Goal: Task Accomplishment & Management: Use online tool/utility

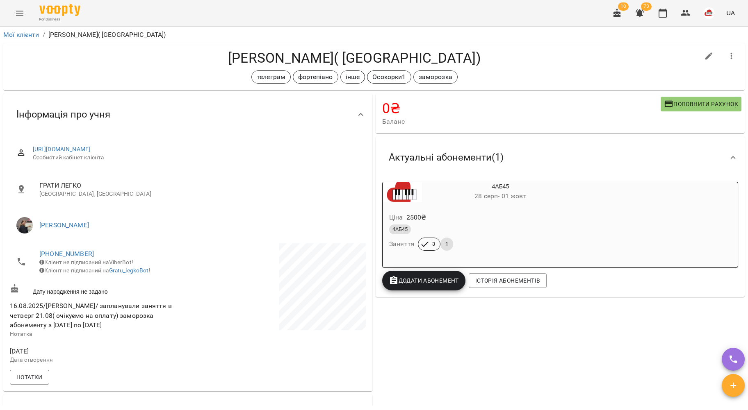
scroll to position [652, 0]
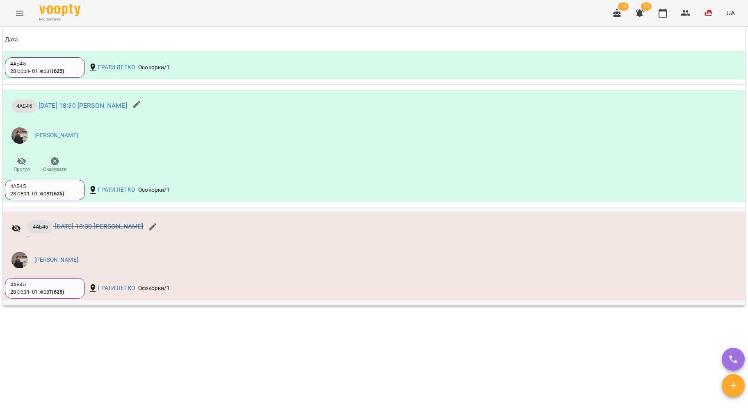
click at [107, 231] on p "4АБ45 [DATE] 18:30 [PERSON_NAME]" at bounding box center [86, 227] width 116 height 13
click at [104, 225] on link "[DATE] 18:30 [PERSON_NAME]" at bounding box center [99, 227] width 89 height 8
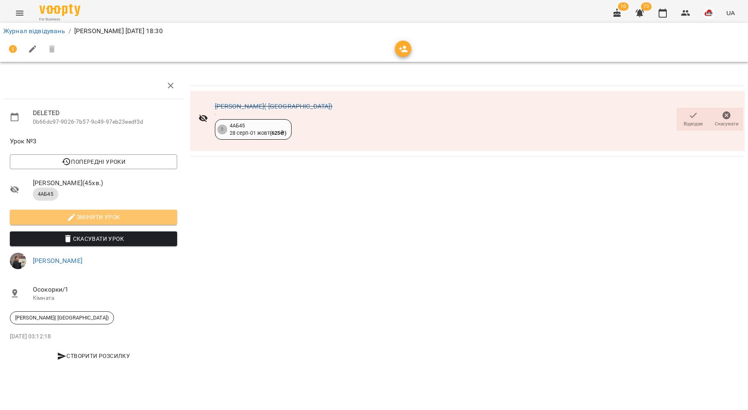
click at [105, 224] on button "Змінити урок" at bounding box center [93, 217] width 167 height 15
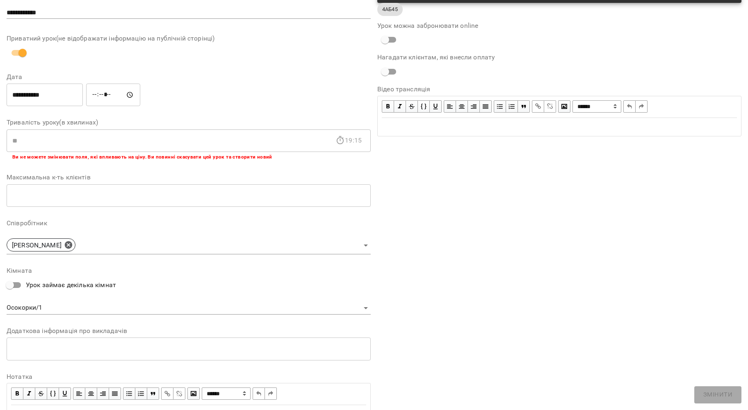
scroll to position [91, 0]
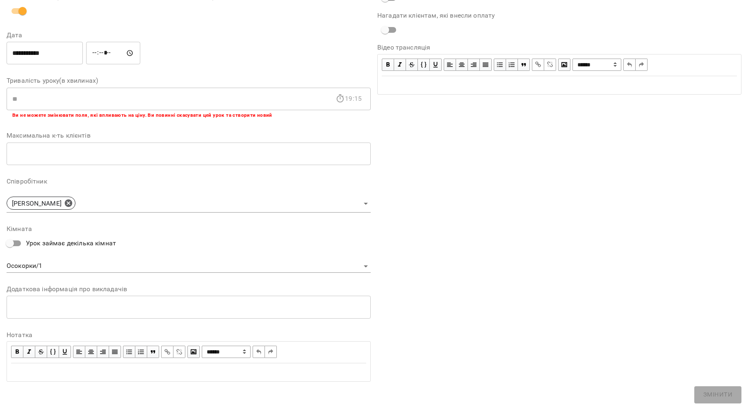
click at [25, 371] on div "Edit text" at bounding box center [188, 373] width 355 height 10
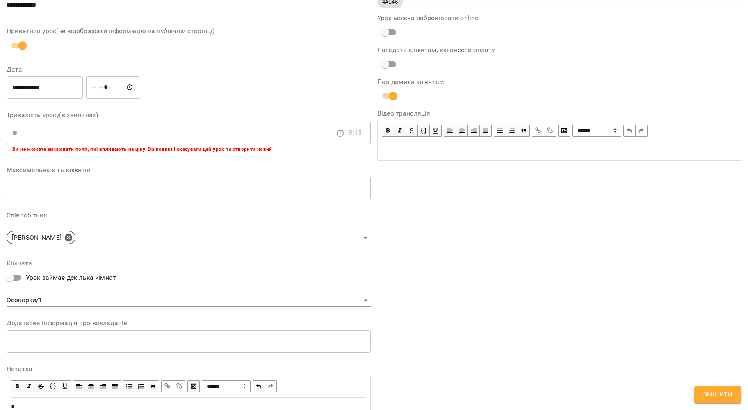
scroll to position [126, 0]
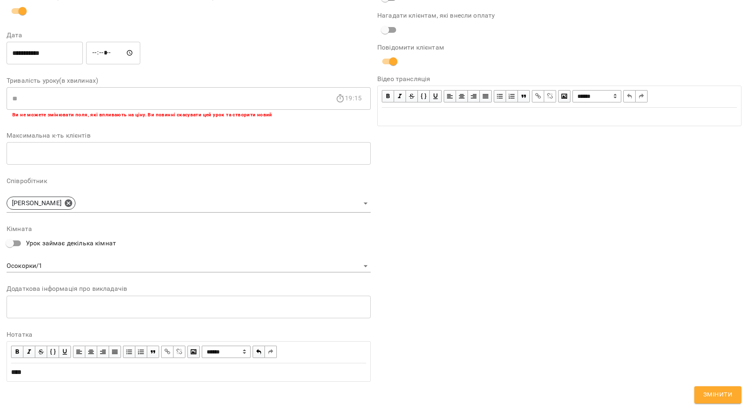
click at [726, 397] on span "Змінити" at bounding box center [717, 395] width 29 height 11
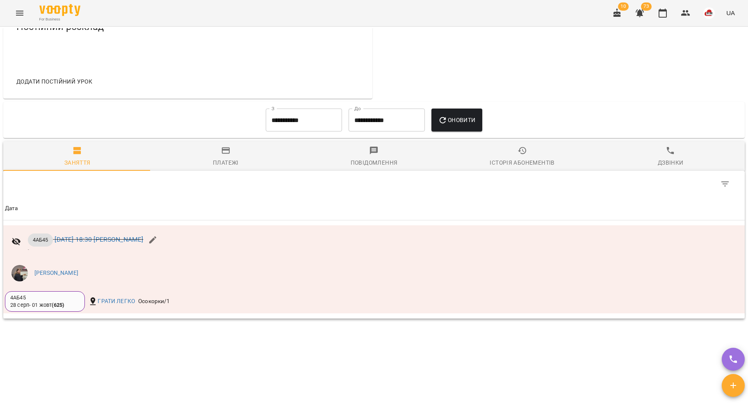
scroll to position [407, 0]
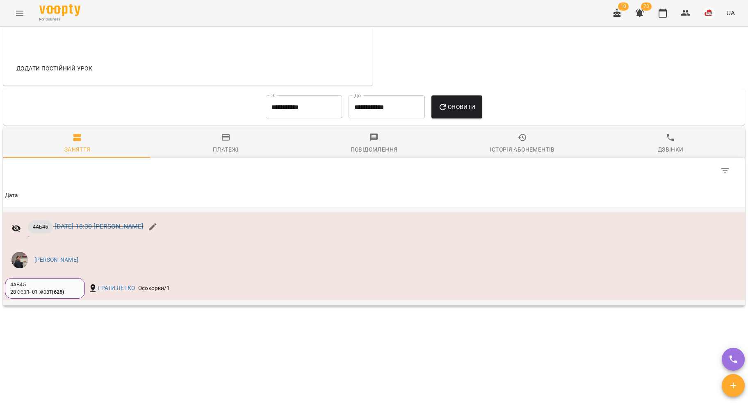
click at [158, 231] on icon "button" at bounding box center [153, 227] width 10 height 10
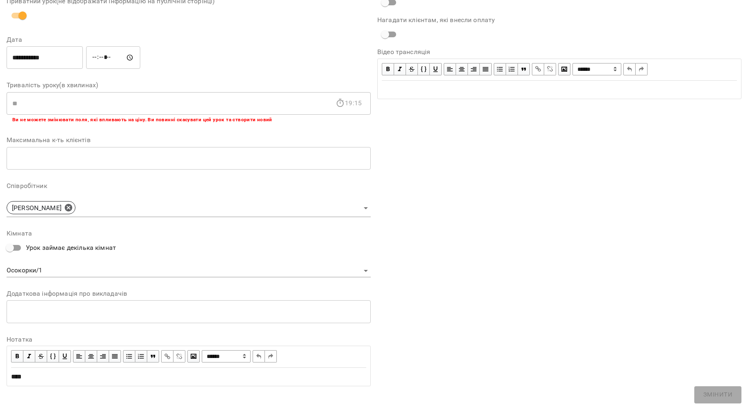
scroll to position [91, 0]
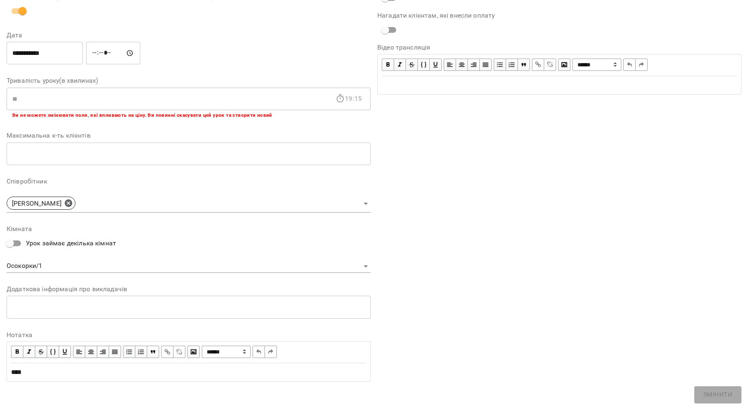
click at [71, 380] on div "****" at bounding box center [188, 372] width 362 height 17
drag, startPoint x: 43, startPoint y: 372, endPoint x: 0, endPoint y: 366, distance: 43.8
click at [0, 366] on div "**********" at bounding box center [374, 173] width 748 height 477
click at [175, 382] on div "**********" at bounding box center [189, 164] width 364 height 447
click at [59, 398] on div "**********" at bounding box center [373, 173] width 741 height 470
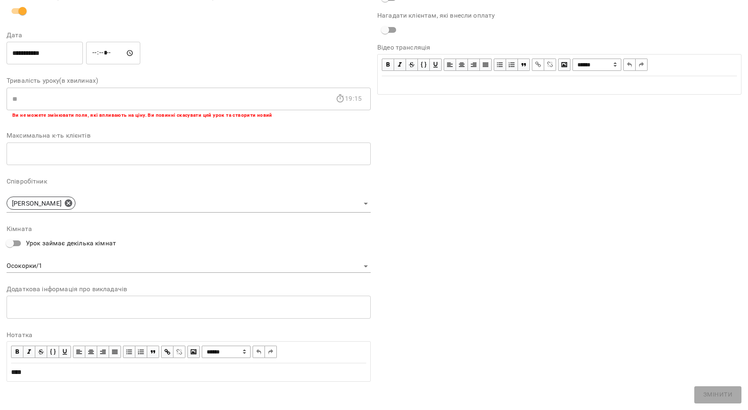
scroll to position [0, 0]
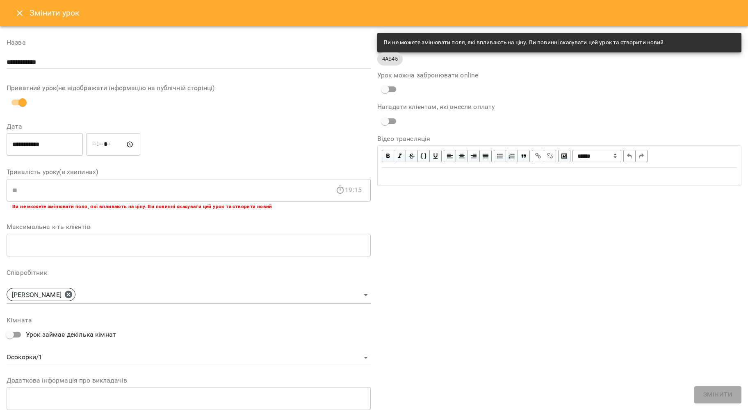
click at [21, 14] on icon "Close" at bounding box center [20, 13] width 10 height 10
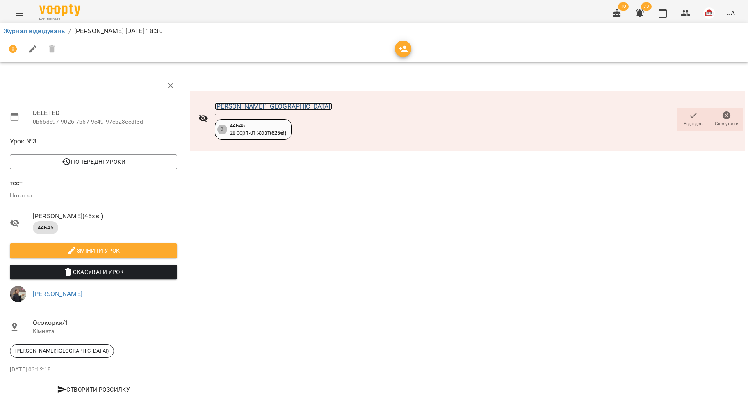
click at [248, 106] on link "[PERSON_NAME]( [GEOGRAPHIC_DATA])" at bounding box center [274, 106] width 118 height 8
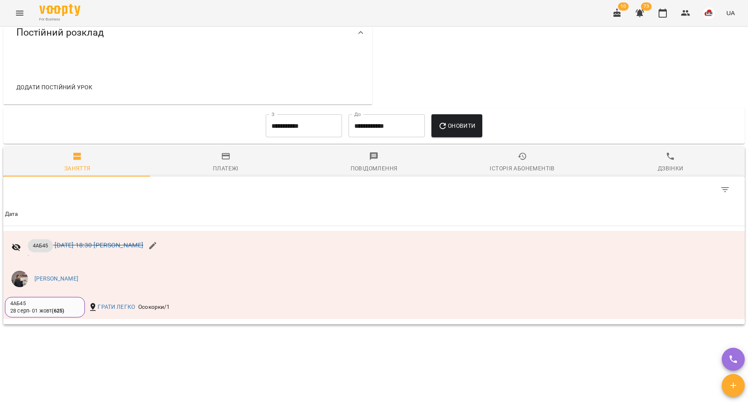
scroll to position [407, 0]
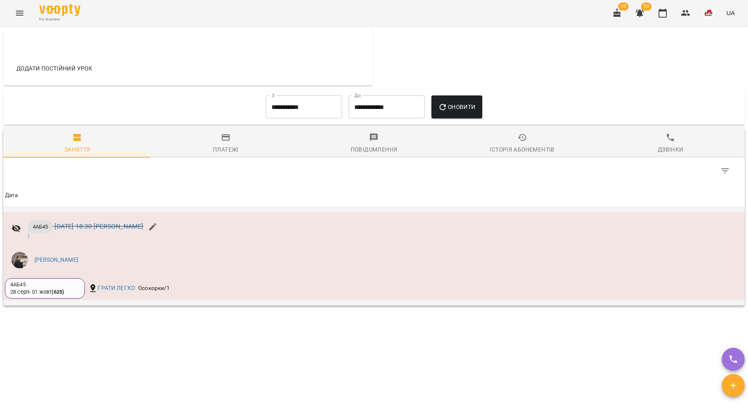
drag, startPoint x: 31, startPoint y: 240, endPoint x: 25, endPoint y: 235, distance: 7.6
click at [25, 235] on div "4АБ45 чт 11 вер 2025 18:30 Тетяна КУРУЧ -" at bounding box center [85, 228] width 161 height 28
click at [33, 242] on div "4АБ45 чт 11 вер 2025 18:30 Тетяна КУРУЧ -" at bounding box center [85, 228] width 161 height 28
drag, startPoint x: 33, startPoint y: 239, endPoint x: 22, endPoint y: 237, distance: 11.4
click at [22, 235] on div "4АБ45 чт 11 вер 2025 18:30 Тетяна КУРУЧ -" at bounding box center [85, 228] width 161 height 28
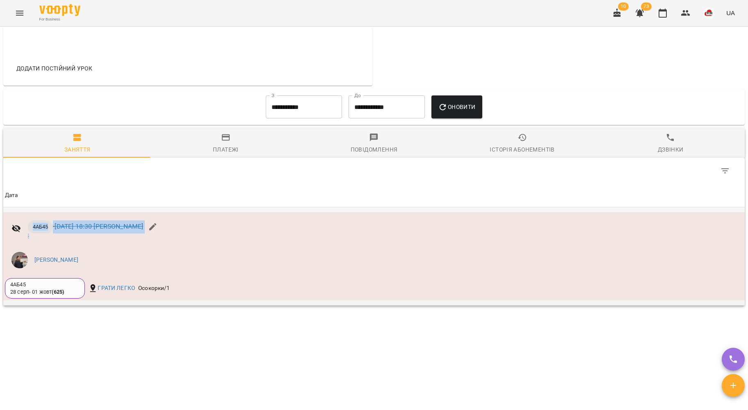
click at [24, 239] on div "4АБ45 чт 11 вер 2025 18:30 Тетяна КУРУЧ -" at bounding box center [85, 228] width 161 height 28
drag, startPoint x: 24, startPoint y: 237, endPoint x: 36, endPoint y: 243, distance: 13.9
click at [32, 239] on div "4АБ45 чт 11 вер 2025 18:30 Тетяна КУРУЧ -" at bounding box center [85, 228] width 161 height 28
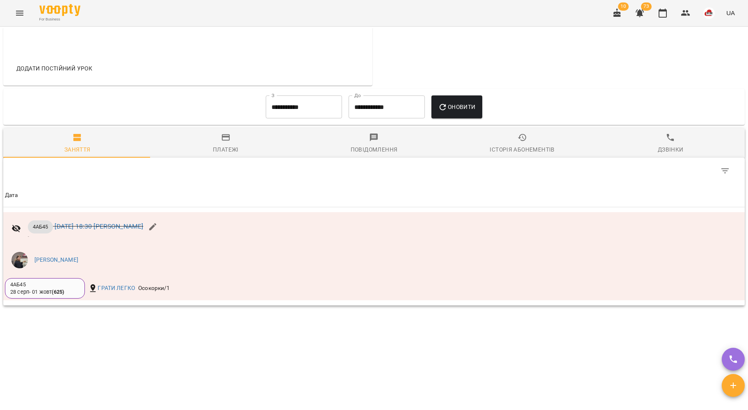
drag, startPoint x: 52, startPoint y: 321, endPoint x: 51, endPoint y: 311, distance: 10.4
click at [52, 321] on div "Мої клієнти / Юлія Стрижак( Городнича) Юлія Стрижак( Городнича) телеграм фортеп…" at bounding box center [374, 217] width 744 height 378
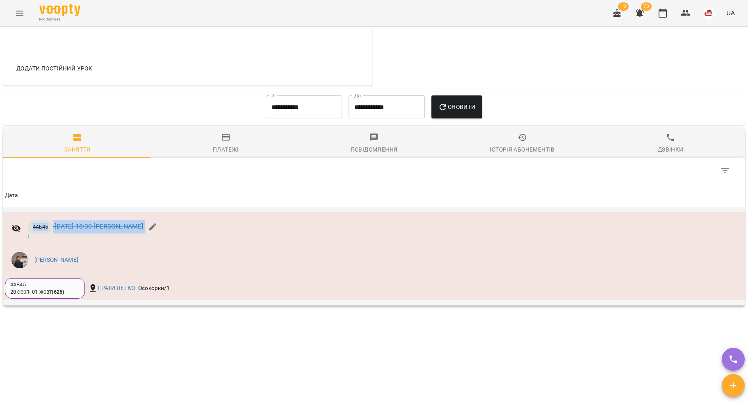
drag, startPoint x: 38, startPoint y: 239, endPoint x: 24, endPoint y: 237, distance: 14.4
click at [24, 237] on div "4АБ45 чт 11 вер 2025 18:30 Тетяна КУРУЧ -" at bounding box center [85, 228] width 161 height 28
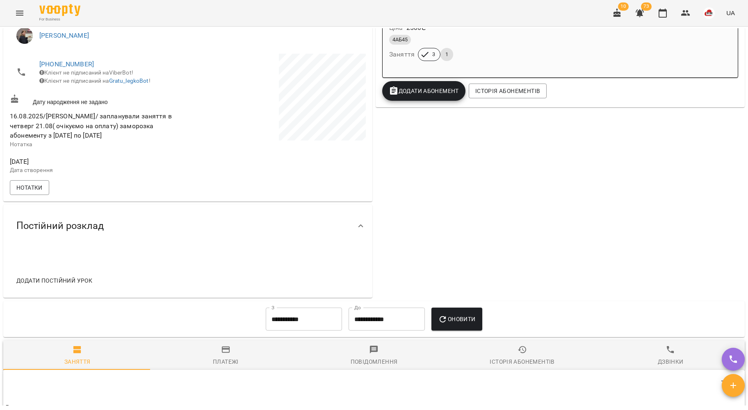
scroll to position [0, 0]
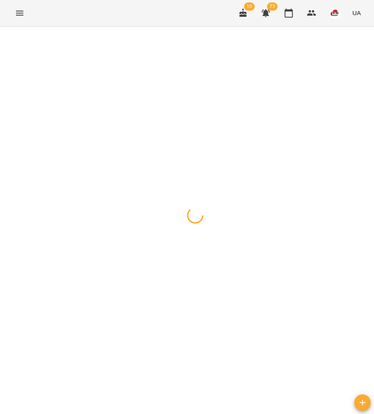
click at [16, 16] on icon "Menu" at bounding box center [20, 13] width 10 height 10
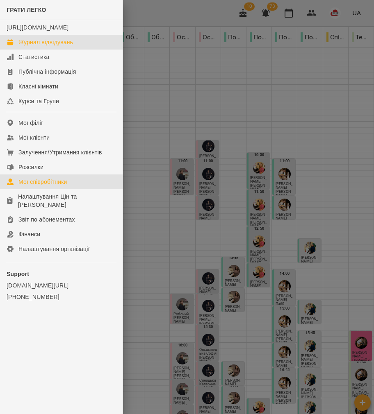
click at [52, 186] on div "Мої співробітники" at bounding box center [42, 182] width 49 height 8
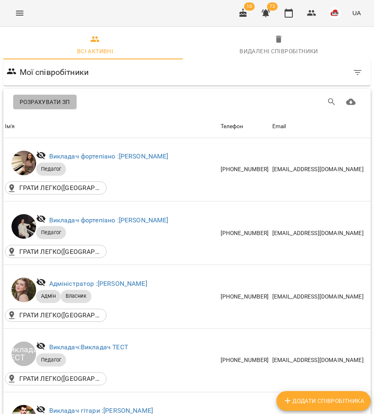
click at [50, 102] on span "Розрахувати ЗП" at bounding box center [45, 102] width 50 height 10
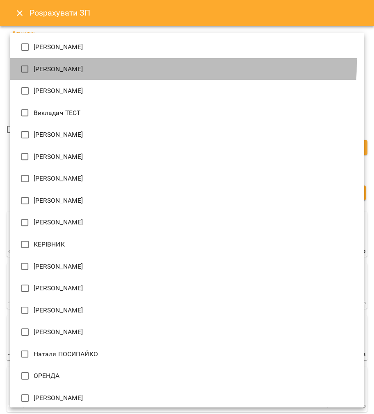
click at [66, 63] on li "Анна ГОРБУЛІНА" at bounding box center [187, 69] width 354 height 22
type input "**********"
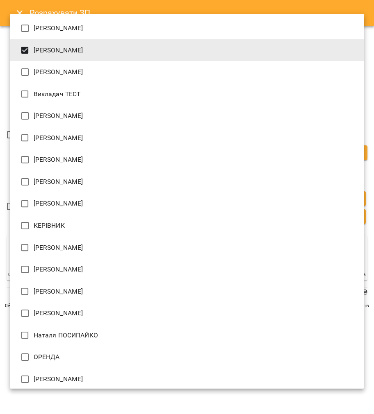
click at [3, 68] on div at bounding box center [187, 207] width 374 height 414
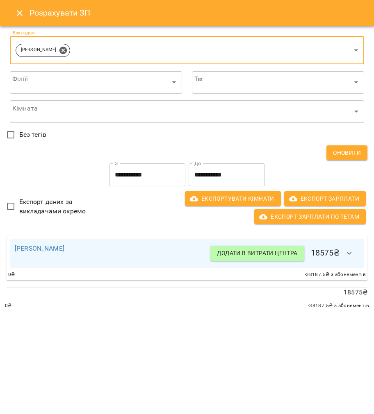
click at [209, 175] on input "**********" at bounding box center [227, 175] width 76 height 23
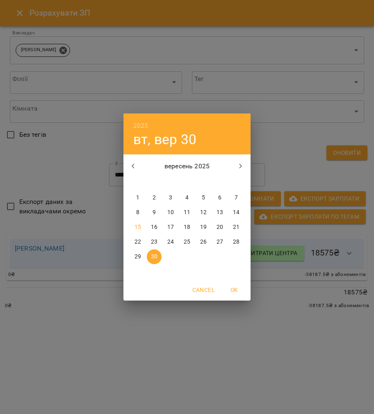
click at [143, 225] on span "15" at bounding box center [137, 227] width 15 height 8
type input "**********"
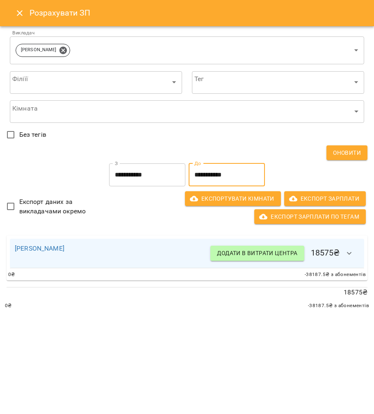
click at [347, 251] on icon "button" at bounding box center [349, 254] width 10 height 10
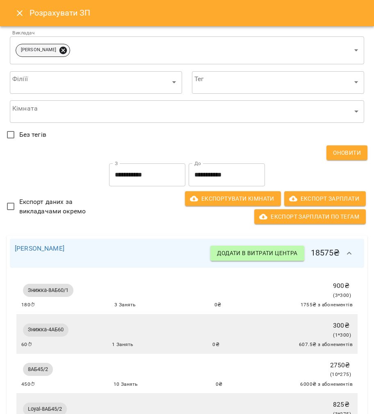
click at [64, 53] on icon at bounding box center [62, 49] width 7 height 7
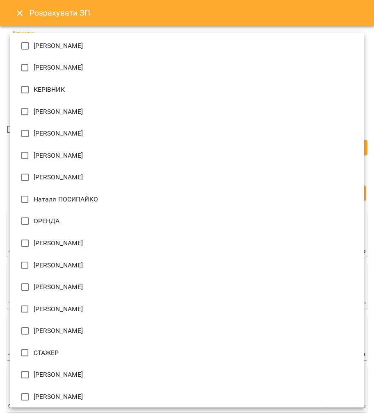
scroll to position [224, 0]
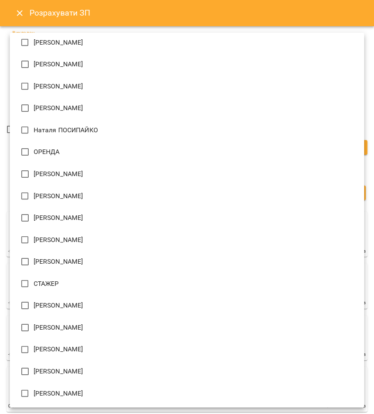
click at [34, 257] on span "Поліна БУРАКОВА" at bounding box center [59, 262] width 50 height 10
type input "**********"
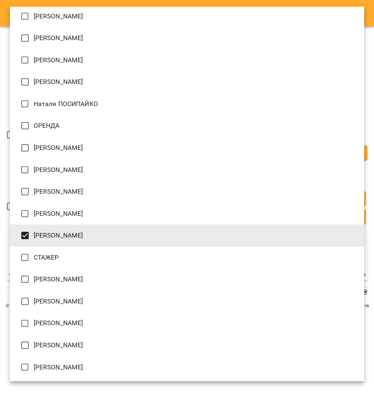
click at [3, 184] on div at bounding box center [187, 207] width 374 height 414
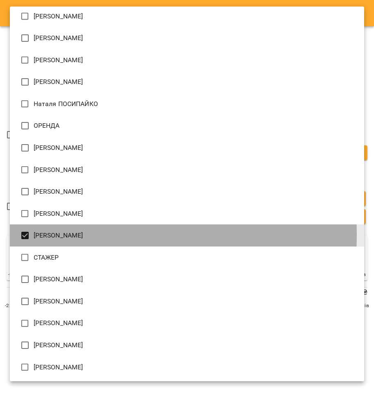
click at [35, 235] on span "Поліна БУРАКОВА" at bounding box center [59, 236] width 50 height 10
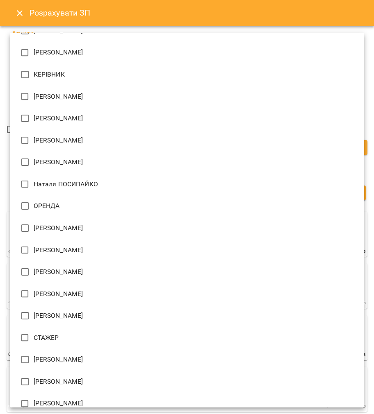
scroll to position [115, 0]
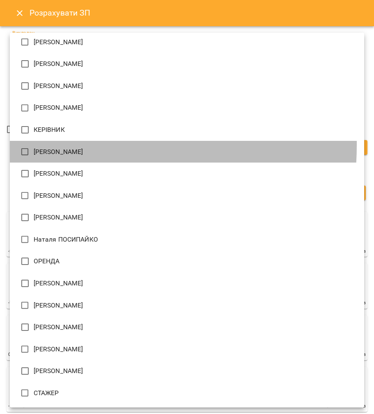
drag, startPoint x: 37, startPoint y: 144, endPoint x: 2, endPoint y: 139, distance: 35.7
click at [36, 144] on li "Любов ПУШНЯК" at bounding box center [187, 152] width 354 height 22
type input "**********"
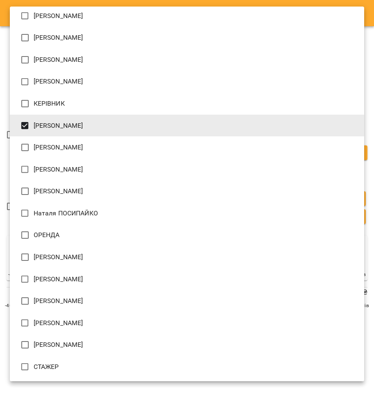
click at [0, 107] on div at bounding box center [187, 207] width 374 height 414
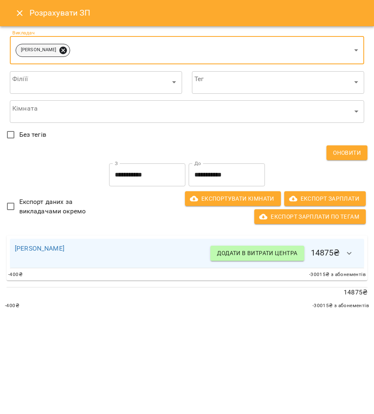
click at [64, 54] on icon at bounding box center [63, 50] width 9 height 9
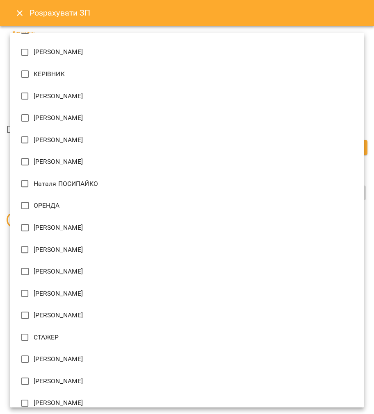
scroll to position [224, 0]
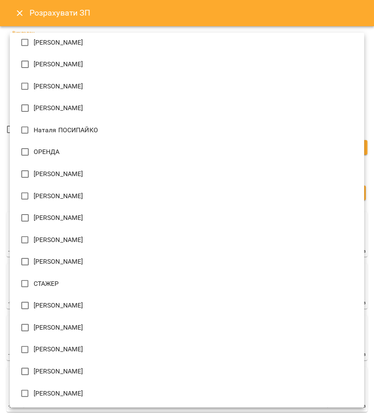
click at [68, 388] on li "Юрій ГАЛІС" at bounding box center [187, 394] width 354 height 22
type input "**********"
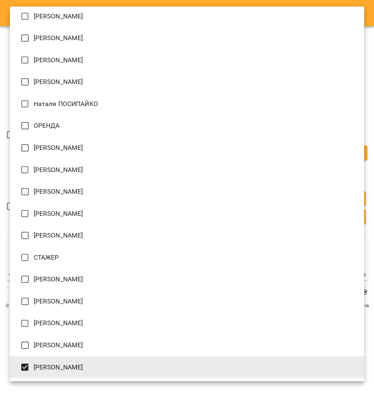
click at [0, 207] on div at bounding box center [187, 207] width 374 height 414
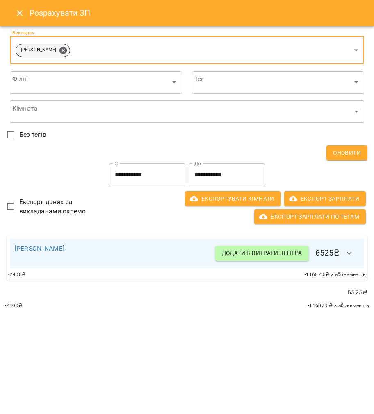
click at [59, 51] on icon at bounding box center [63, 50] width 9 height 9
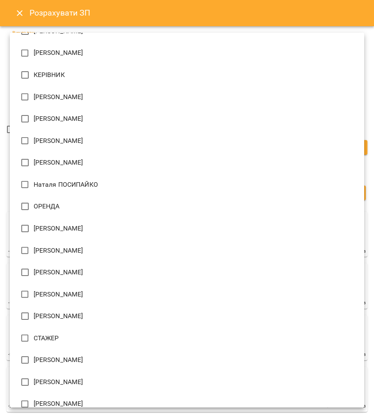
scroll to position [60, 0]
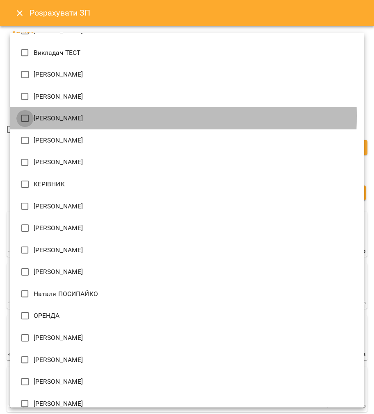
type input "**********"
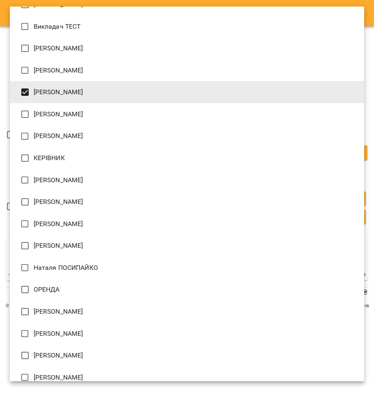
click at [4, 95] on div at bounding box center [187, 207] width 374 height 414
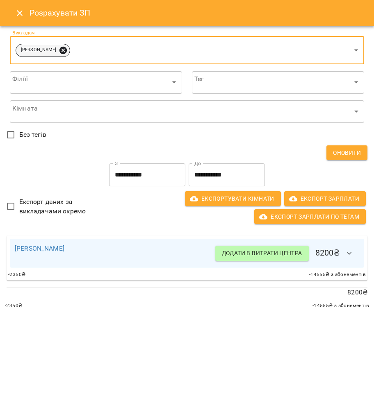
click at [67, 50] on icon at bounding box center [62, 49] width 7 height 7
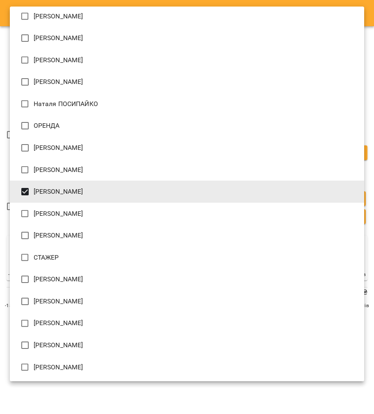
click at [1, 150] on div at bounding box center [187, 207] width 374 height 414
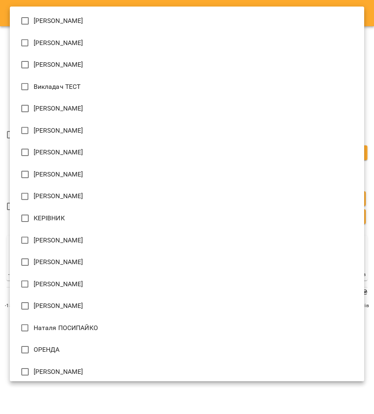
scroll to position [222, 0]
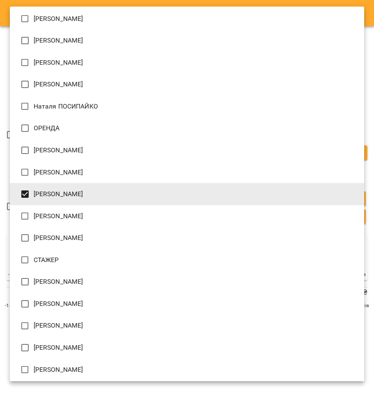
click at [54, 50] on li "Людмила ЦВЄТКОВА" at bounding box center [187, 41] width 354 height 22
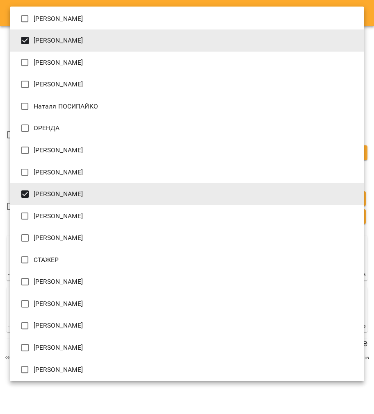
drag, startPoint x: 36, startPoint y: 39, endPoint x: 38, endPoint y: 51, distance: 12.1
click at [36, 39] on span "Людмила ЦВЄТКОВА" at bounding box center [59, 41] width 50 height 10
type input "**********"
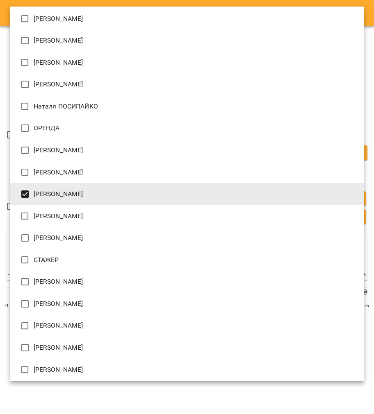
click at [76, 196] on li "Ольга ЕПОВА" at bounding box center [187, 194] width 354 height 22
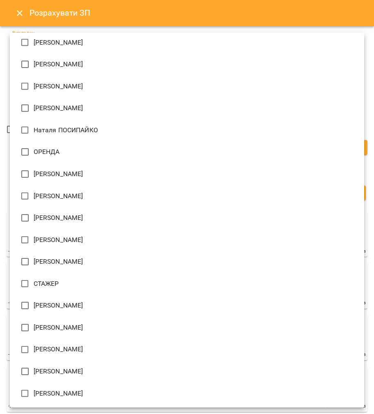
scroll to position [60, 0]
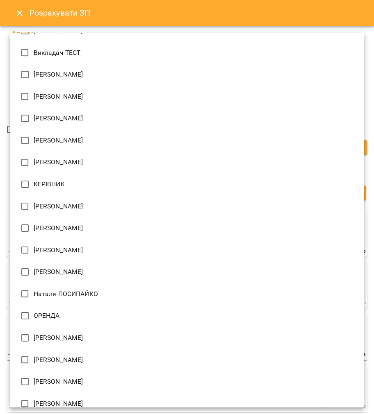
click at [81, 137] on span "Даниїл КАЛАШНИК" at bounding box center [59, 141] width 50 height 10
type input "**********"
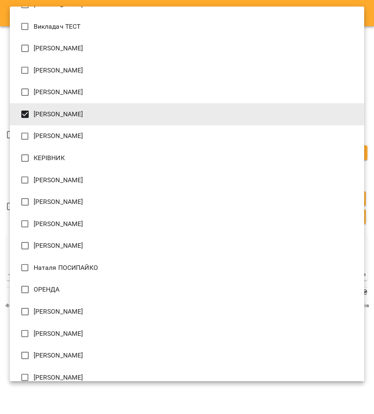
click at [2, 117] on div at bounding box center [187, 207] width 374 height 414
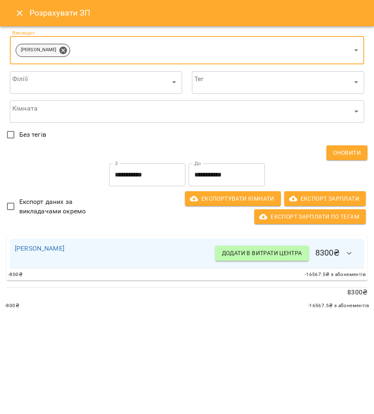
click at [67, 51] on icon at bounding box center [62, 49] width 7 height 7
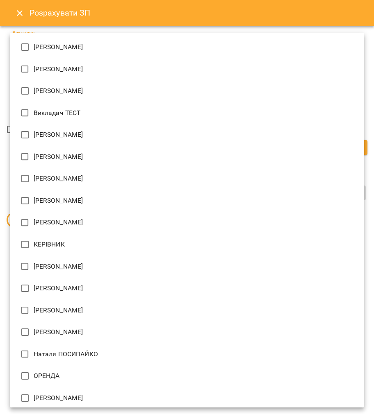
click at [71, 51] on span "Ірина ЗЕНДРАН" at bounding box center [59, 47] width 50 height 10
type input "**********"
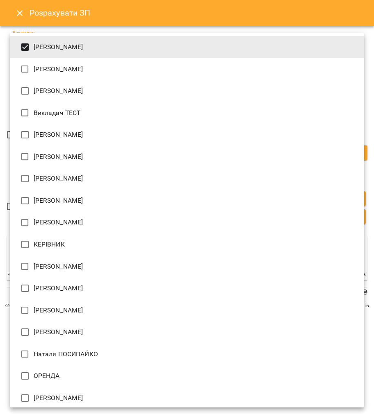
click at [6, 55] on div at bounding box center [187, 207] width 374 height 414
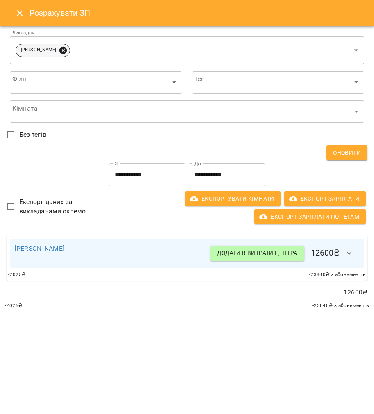
click at [59, 46] on icon at bounding box center [63, 50] width 9 height 9
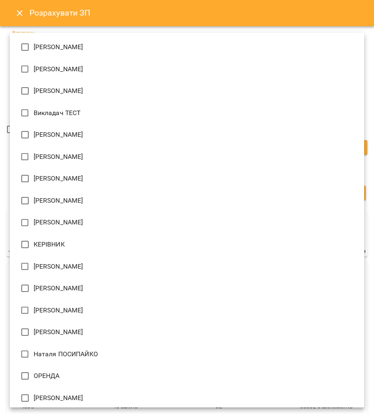
scroll to position [224, 0]
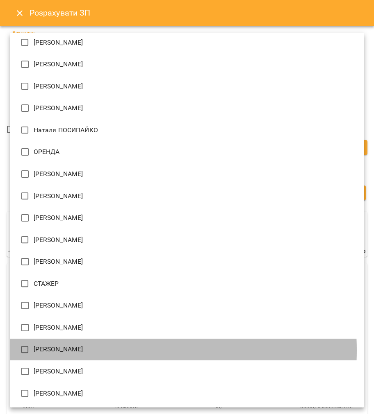
click at [83, 350] on span "Юлія КРАВЧЕНКО" at bounding box center [59, 350] width 50 height 10
type input "**********"
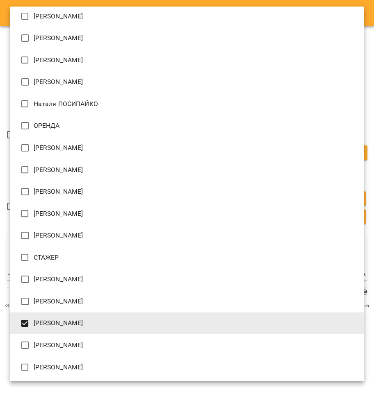
click at [0, 207] on div at bounding box center [187, 207] width 374 height 414
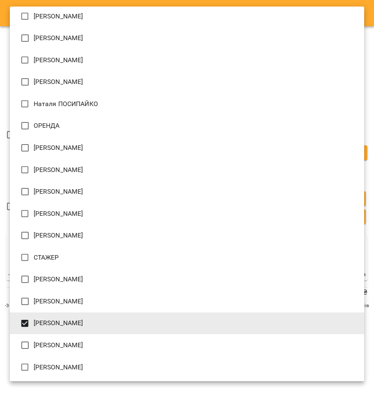
click at [63, 325] on span "Юлія КРАВЧЕНКО" at bounding box center [59, 323] width 50 height 10
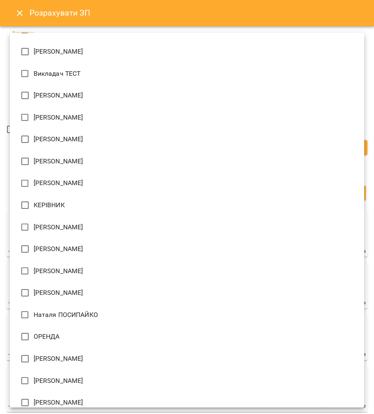
scroll to position [55, 0]
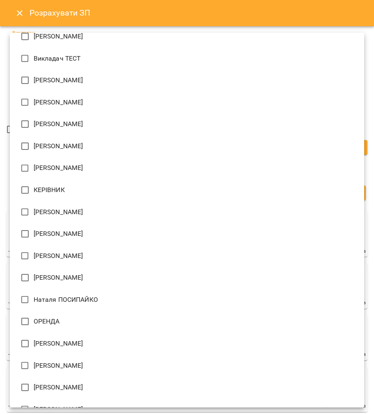
click at [76, 293] on li "Наталя ПОСИПАЙКО" at bounding box center [187, 300] width 354 height 22
type input "**********"
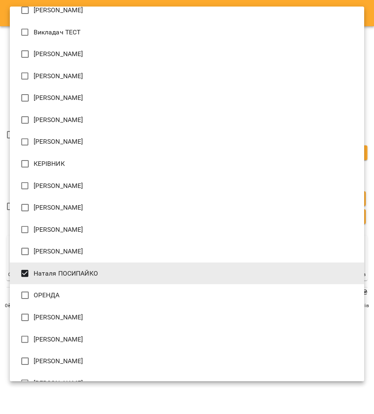
click at [4, 234] on div at bounding box center [187, 207] width 374 height 414
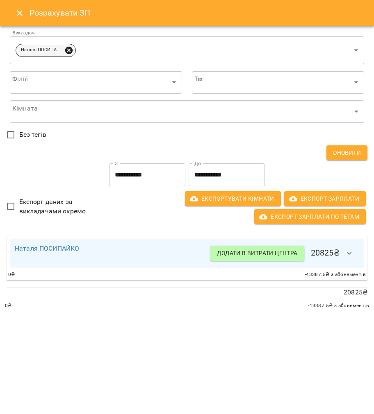
click at [71, 50] on icon at bounding box center [68, 49] width 7 height 7
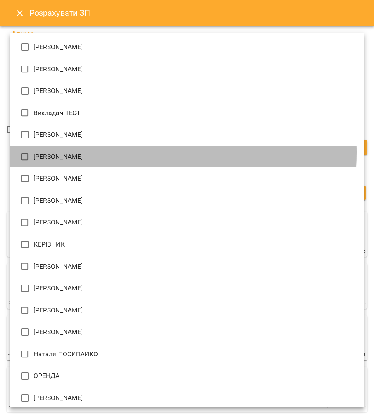
drag, startPoint x: 71, startPoint y: 152, endPoint x: 0, endPoint y: 124, distance: 76.1
click at [70, 152] on span "Вікторія БОГДАН" at bounding box center [59, 157] width 50 height 10
type input "**********"
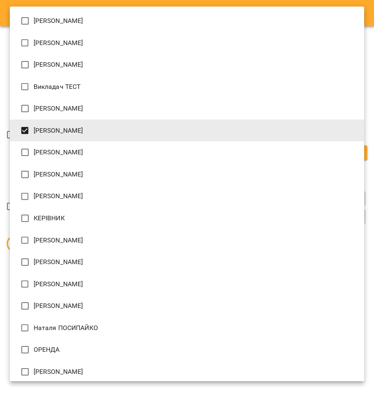
click at [0, 105] on div at bounding box center [187, 207] width 374 height 414
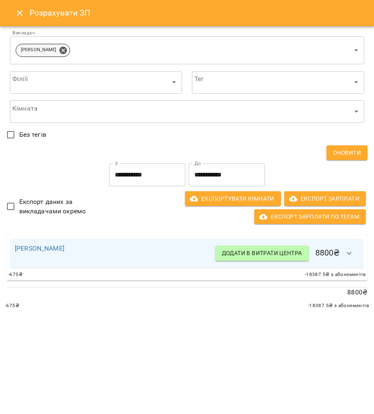
click at [66, 48] on icon at bounding box center [62, 49] width 7 height 7
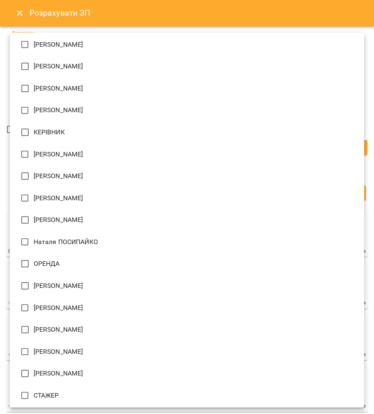
scroll to position [224, 0]
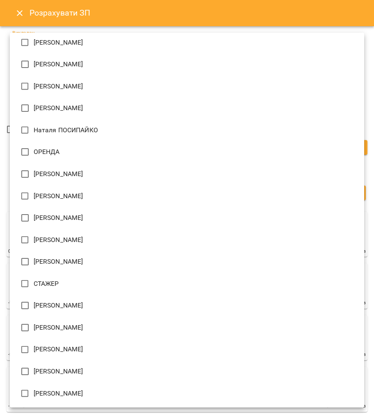
click at [75, 309] on span "Сергій ВЛАСОВИЧ" at bounding box center [59, 306] width 50 height 10
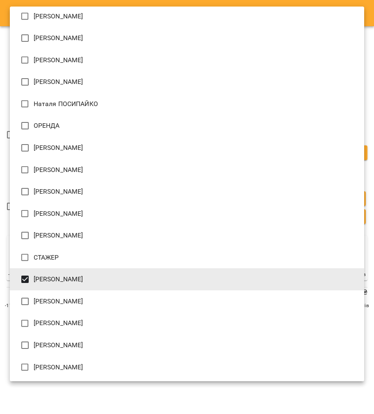
click at [2, 177] on div at bounding box center [187, 207] width 374 height 414
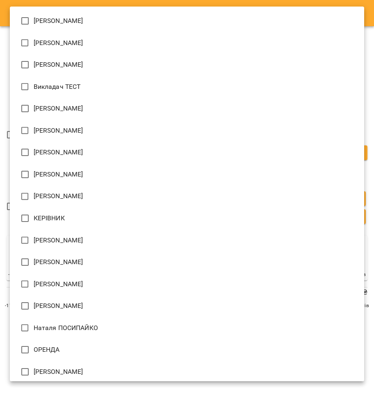
click at [64, 273] on li "Микита ГЛАЗУНОВ" at bounding box center [187, 284] width 354 height 22
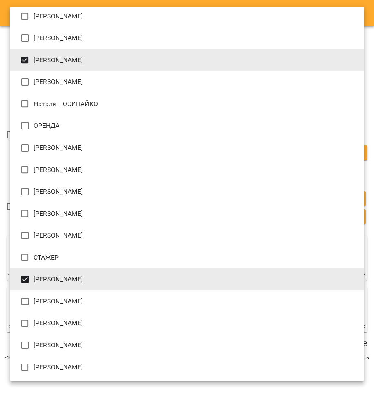
click at [66, 55] on li "Микита ГЛАЗУНОВ" at bounding box center [187, 60] width 354 height 22
type input "**********"
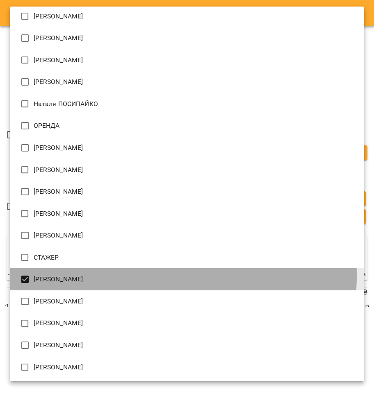
click at [128, 275] on li "Сергій ВЛАСОВИЧ" at bounding box center [187, 279] width 354 height 22
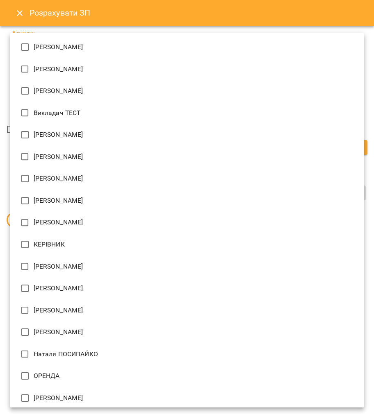
click at [2, 189] on div at bounding box center [187, 207] width 374 height 414
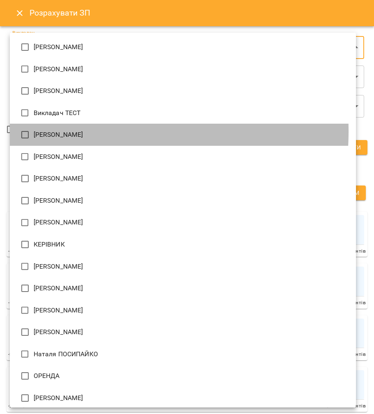
click at [54, 131] on span "Віктор АРТЕМЕНКО" at bounding box center [59, 135] width 50 height 10
type input "**********"
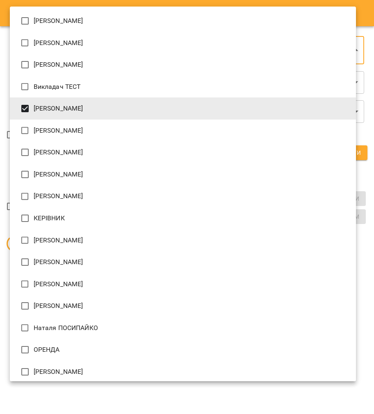
click at [0, 91] on div at bounding box center [187, 207] width 374 height 414
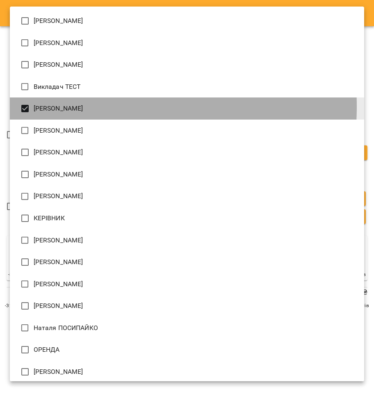
click at [69, 107] on span "Віктор АРТЕМЕНКО" at bounding box center [59, 109] width 50 height 10
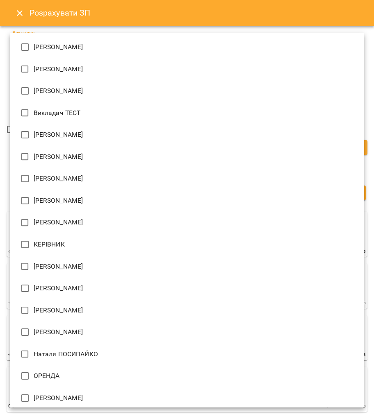
click at [77, 281] on li "Людмила ЦВЄТКОВА" at bounding box center [187, 288] width 354 height 22
type input "**********"
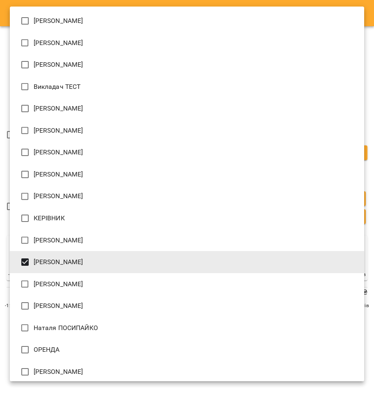
click at [0, 214] on div at bounding box center [187, 207] width 374 height 414
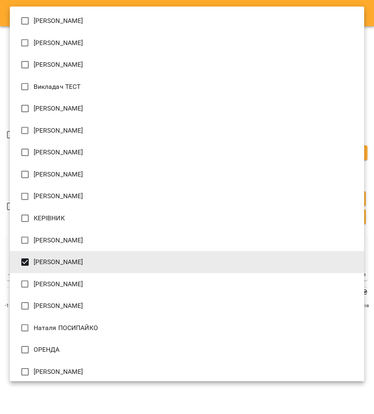
click at [66, 266] on span "Людмила ЦВЄТКОВА" at bounding box center [59, 262] width 50 height 10
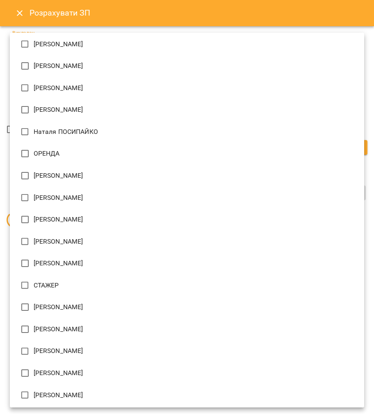
scroll to position [224, 0]
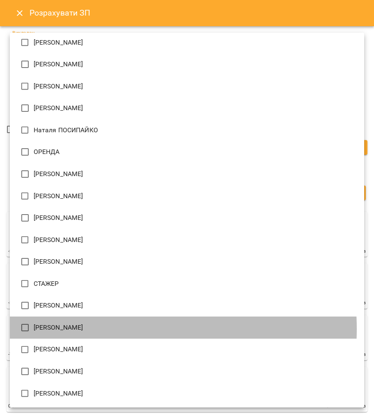
click at [99, 329] on li "[PERSON_NAME]" at bounding box center [187, 328] width 354 height 22
type input "**********"
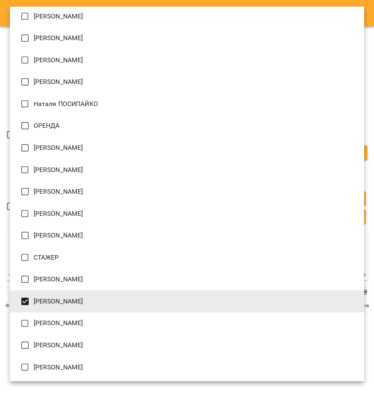
click at [0, 230] on div at bounding box center [187, 207] width 374 height 414
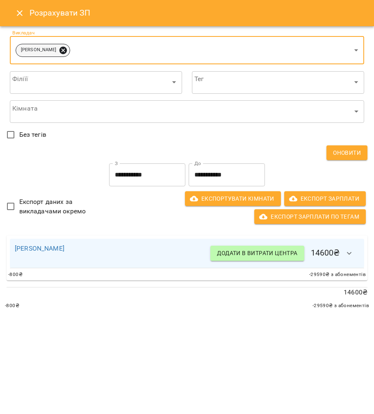
click at [59, 52] on icon at bounding box center [62, 49] width 7 height 7
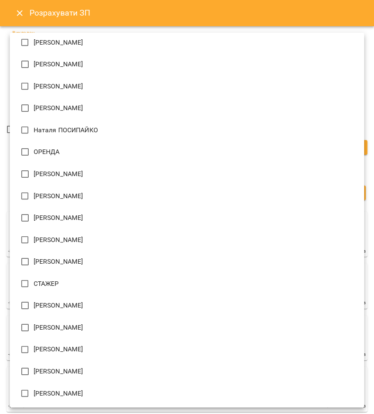
click at [125, 201] on li "Олена САФРОНОВА-СМИРНОВА" at bounding box center [187, 196] width 354 height 22
type input "**********"
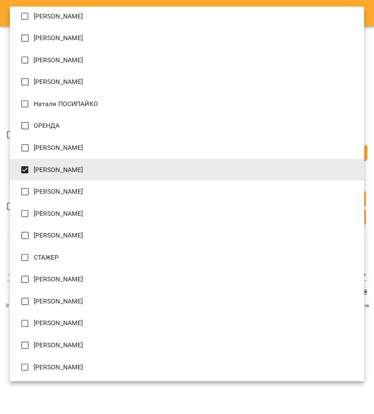
click at [2, 185] on div at bounding box center [187, 207] width 374 height 414
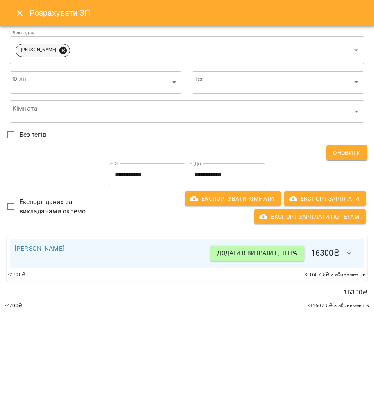
click at [67, 48] on icon at bounding box center [62, 49] width 7 height 7
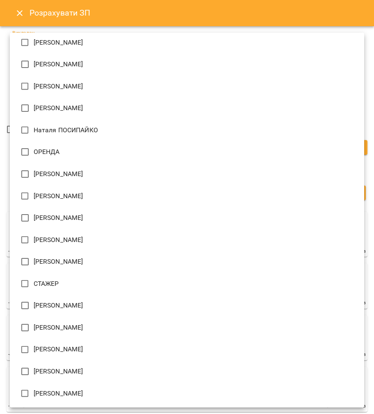
click at [95, 366] on li "Юлія ПОГОРЄЛОВА" at bounding box center [187, 372] width 354 height 22
type input "**********"
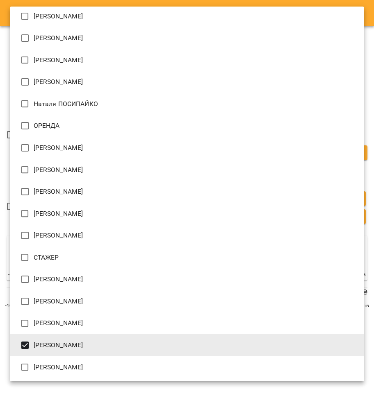
click at [0, 225] on div at bounding box center [187, 207] width 374 height 414
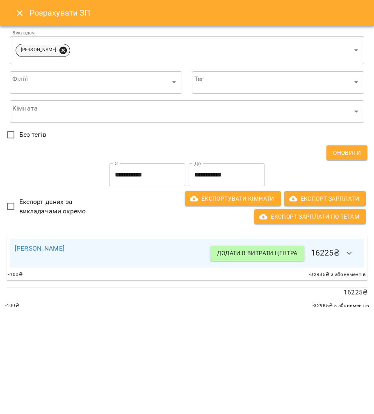
click at [68, 50] on icon at bounding box center [63, 50] width 9 height 9
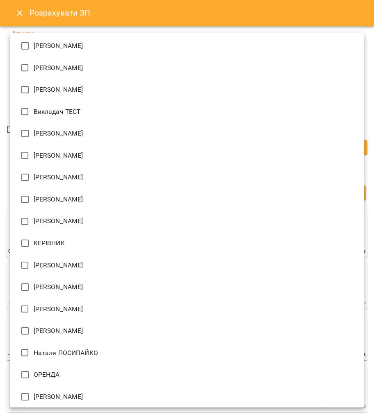
scroll to position [0, 0]
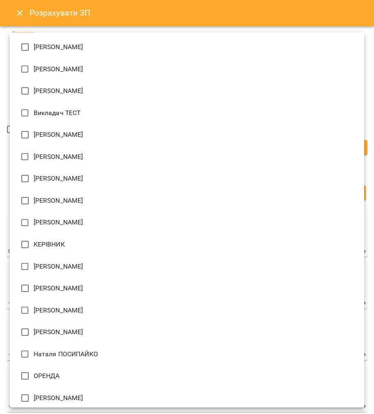
click at [54, 223] on span "Ельміра АЛІЄВА" at bounding box center [59, 223] width 50 height 10
type input "**********"
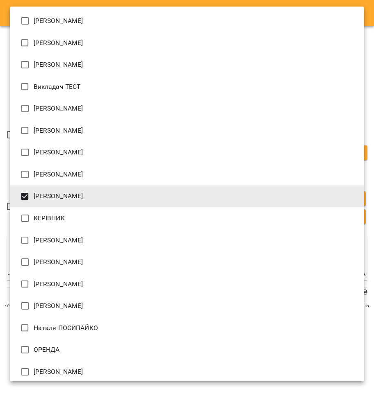
click at [2, 160] on div at bounding box center [187, 207] width 374 height 414
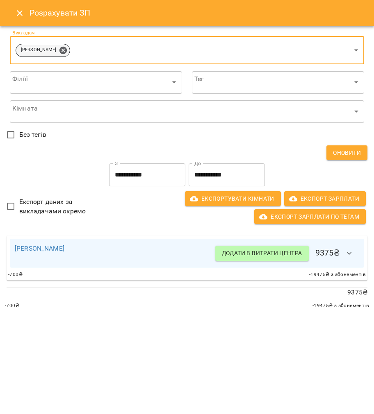
click at [67, 48] on div "Ельміра АЛІЄВА" at bounding box center [43, 50] width 55 height 13
click at [62, 47] on icon at bounding box center [62, 49] width 7 height 7
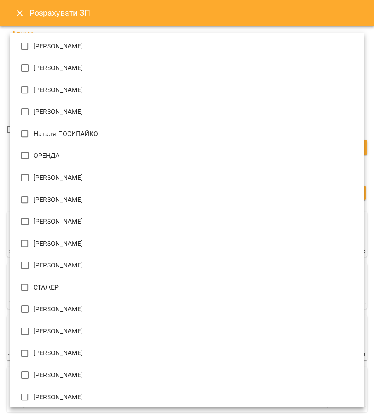
scroll to position [224, 0]
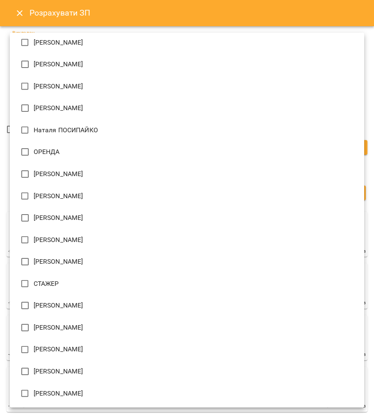
click at [56, 243] on span "Ольга МОСКАЛЕНКО" at bounding box center [59, 240] width 50 height 10
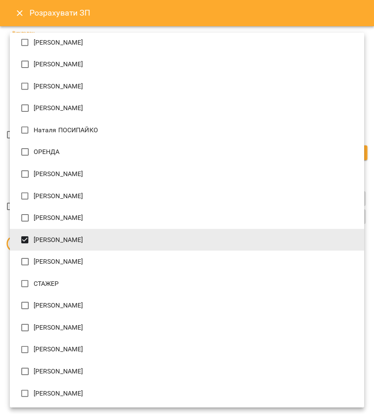
type input "**********"
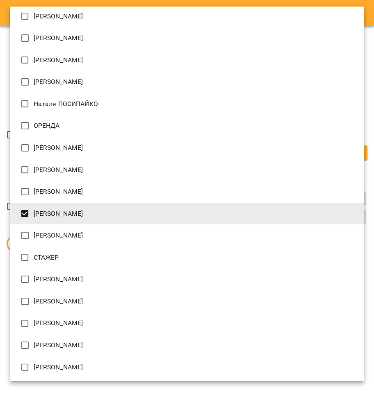
click at [1, 191] on div at bounding box center [187, 207] width 374 height 414
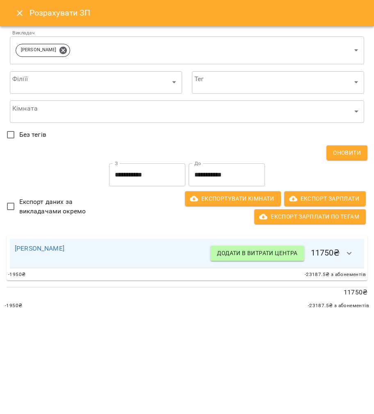
click at [353, 255] on icon "button" at bounding box center [349, 254] width 10 height 10
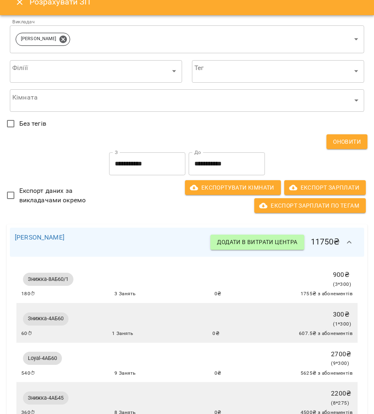
scroll to position [0, 0]
